Goal: Information Seeking & Learning: Learn about a topic

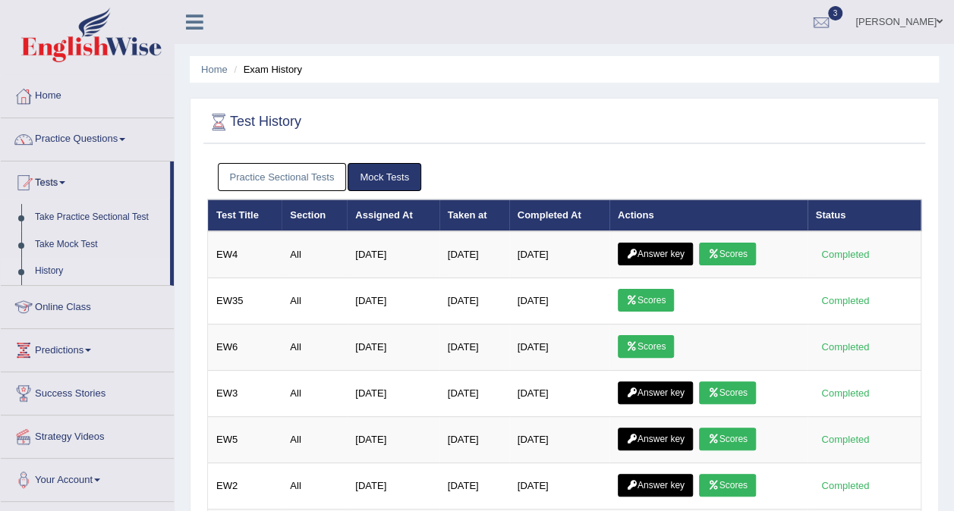
click at [83, 307] on link "Online Class" at bounding box center [87, 305] width 173 height 38
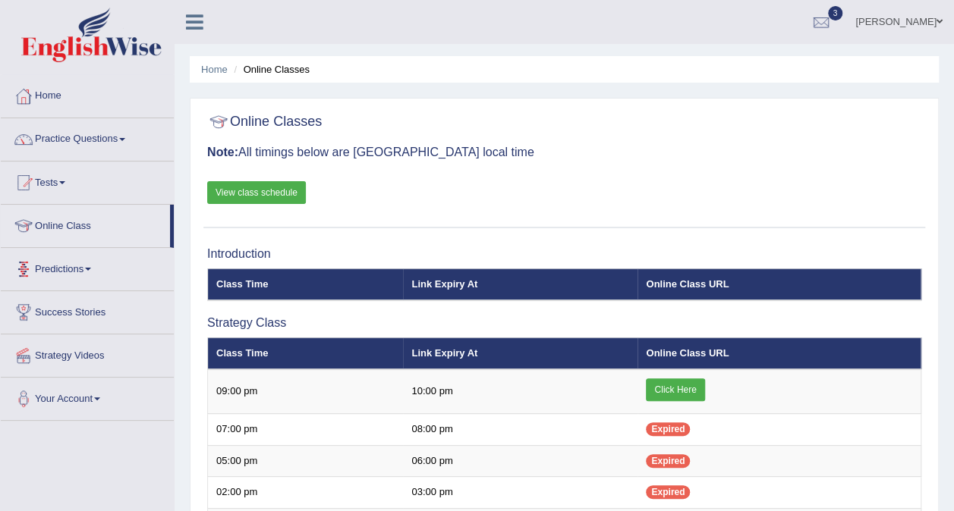
click at [255, 186] on link "View class schedule" at bounding box center [256, 192] width 99 height 23
click at [118, 134] on link "Practice Questions" at bounding box center [87, 137] width 173 height 38
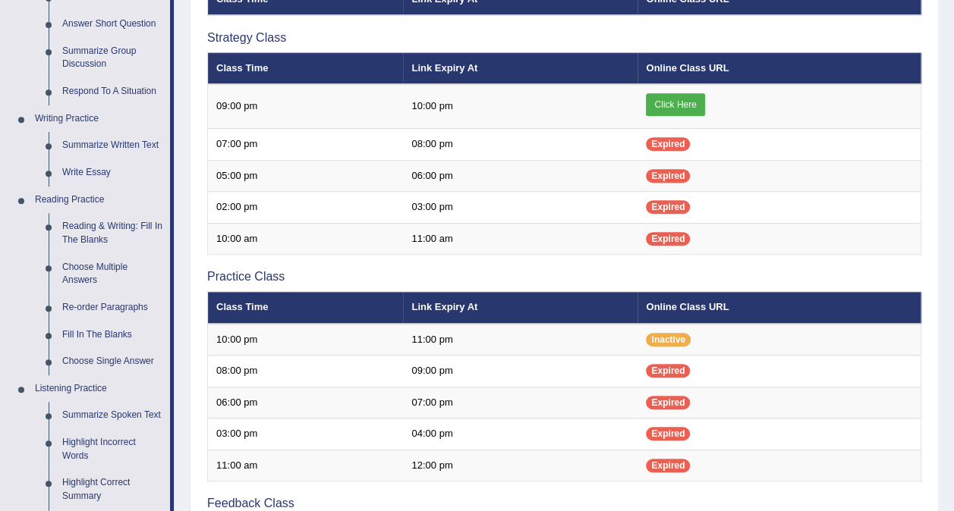
scroll to position [286, 0]
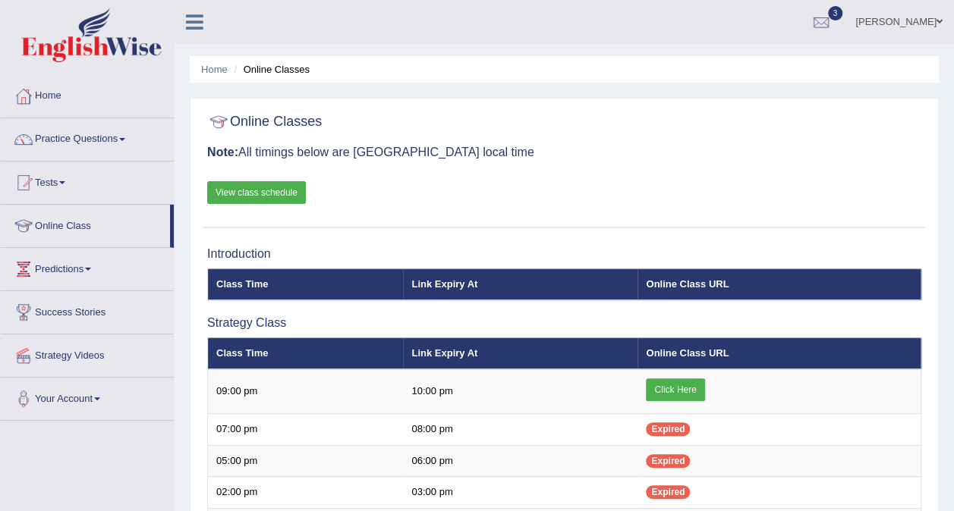
click at [258, 194] on link "View class schedule" at bounding box center [256, 192] width 99 height 23
click at [118, 139] on link "Practice Questions" at bounding box center [87, 137] width 173 height 38
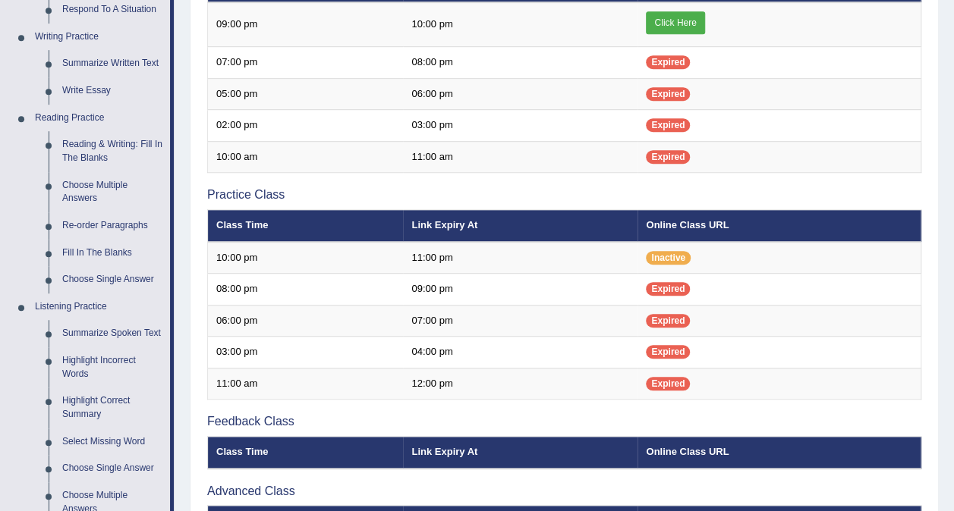
scroll to position [368, 0]
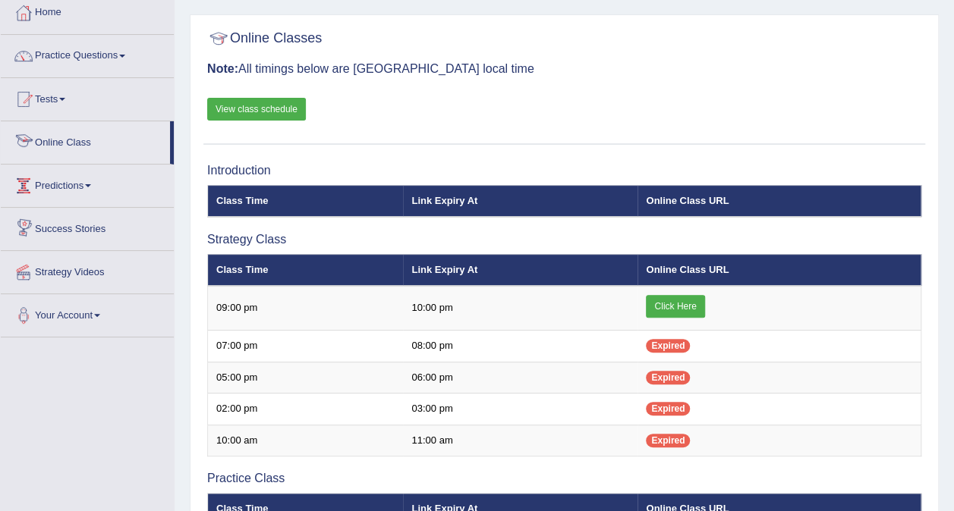
scroll to position [83, 0]
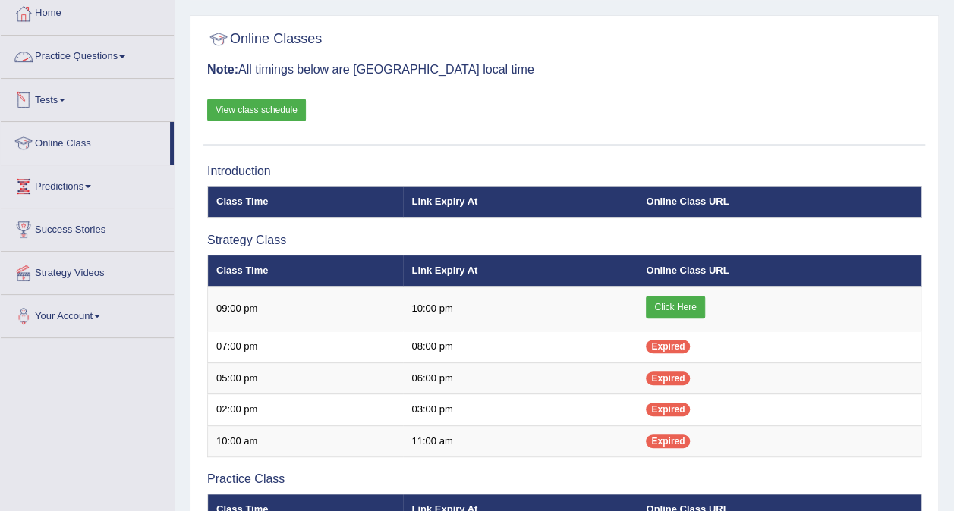
click at [132, 61] on link "Practice Questions" at bounding box center [87, 55] width 173 height 38
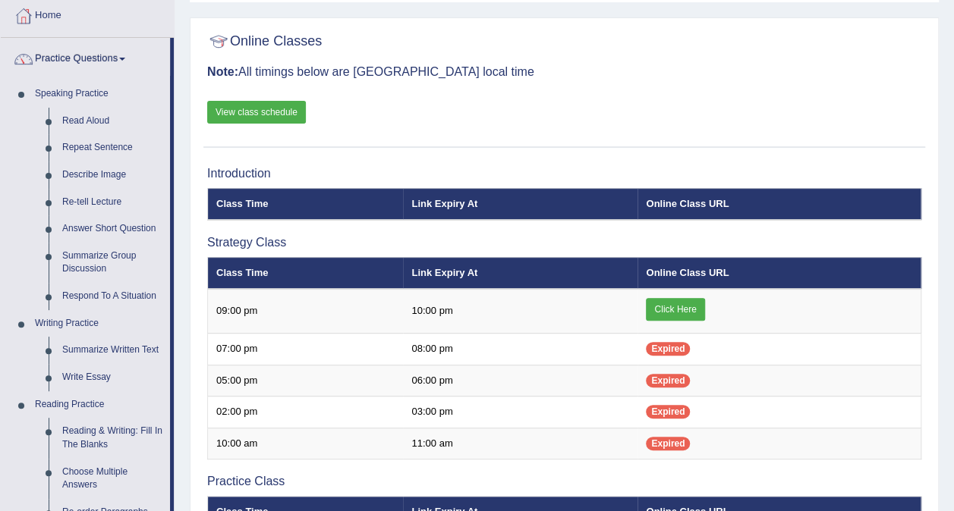
scroll to position [79, 0]
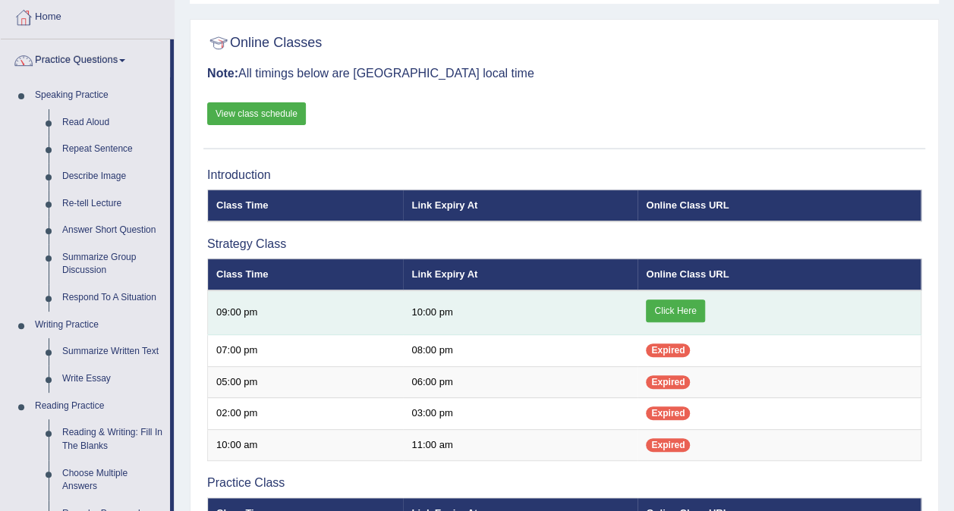
click at [685, 308] on link "Click Here" at bounding box center [675, 311] width 58 height 23
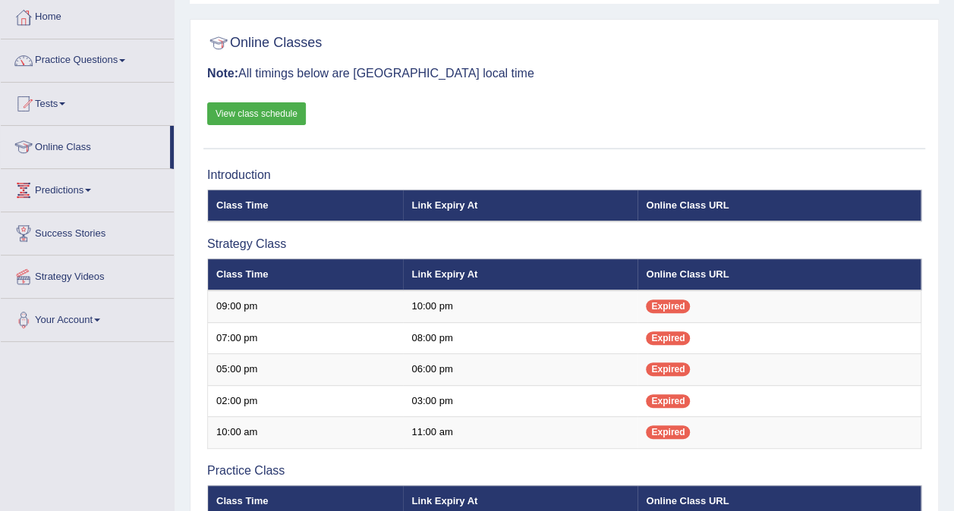
scroll to position [79, 0]
